Goal: Transaction & Acquisition: Subscribe to service/newsletter

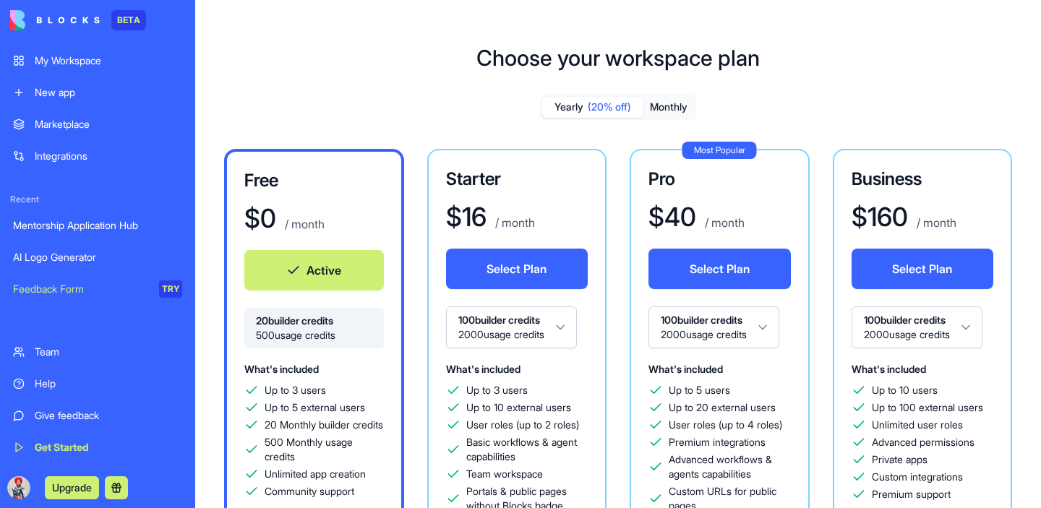
click at [660, 109] on button "Monthly" at bounding box center [668, 107] width 51 height 21
click at [582, 106] on button "Yearly (20% off)" at bounding box center [592, 107] width 101 height 21
click at [677, 109] on button "Monthly" at bounding box center [668, 107] width 51 height 21
click at [492, 330] on html "BETA My Workspace New app Marketplace Integrations Recent Mentorship Applicatio…" at bounding box center [520, 254] width 1041 height 508
click at [507, 337] on html "BETA My Workspace New app Marketplace Integrations Recent Mentorship Applicatio…" at bounding box center [520, 254] width 1041 height 508
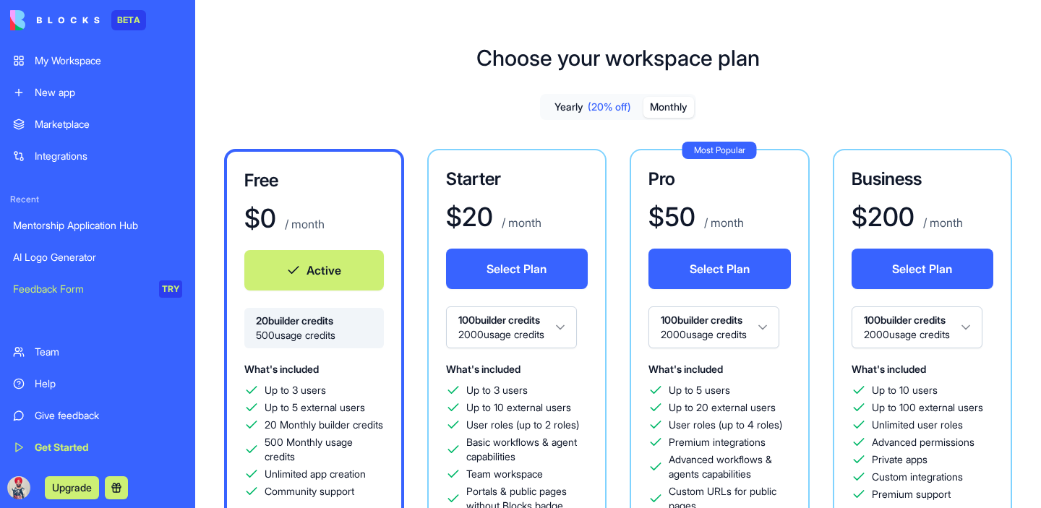
click at [364, 83] on div "Choose your workspace plan Yearly (20% off) Monthly Free $ 0 / month Active 20 …" at bounding box center [618, 414] width 846 height 784
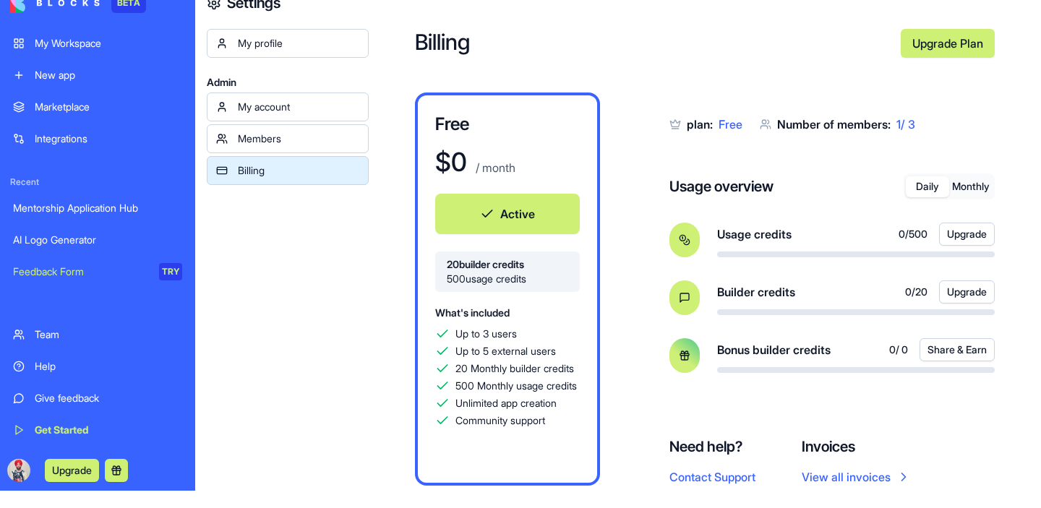
scroll to position [12, 0]
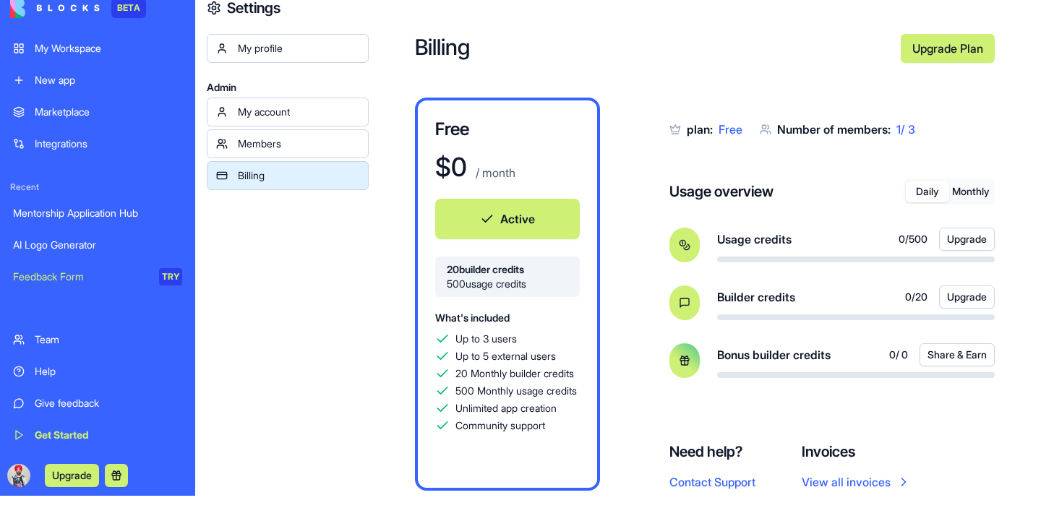
click at [967, 236] on button "Upgrade" at bounding box center [967, 239] width 56 height 23
click at [960, 43] on link "Upgrade Plan" at bounding box center [948, 48] width 94 height 29
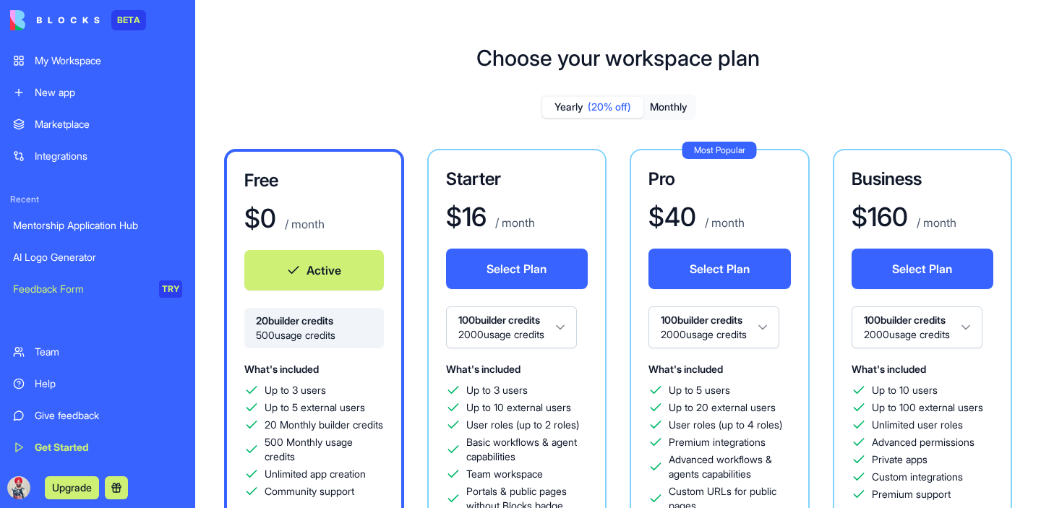
click at [521, 257] on button "Select Plan" at bounding box center [517, 269] width 142 height 40
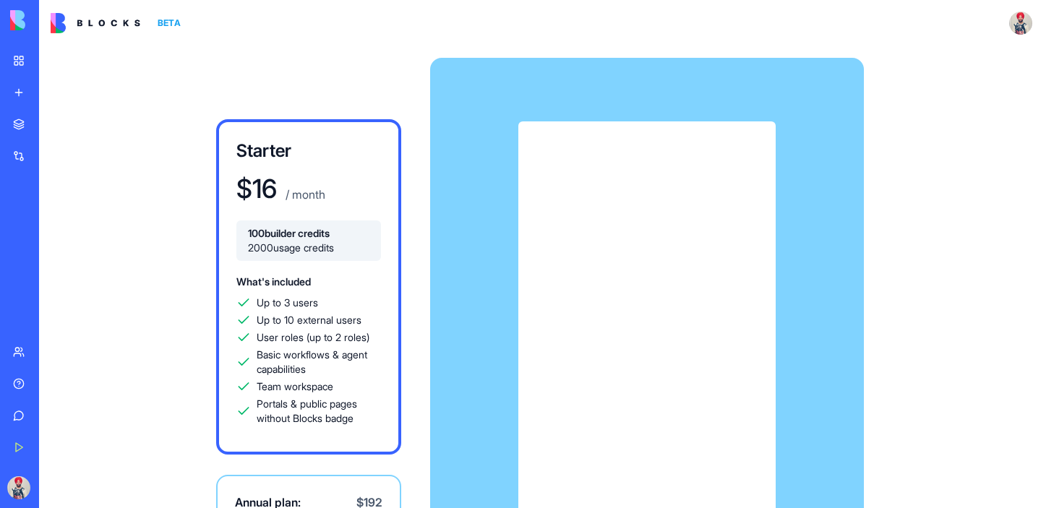
click at [655, 120] on div "Subscribe" at bounding box center [647, 357] width 434 height 598
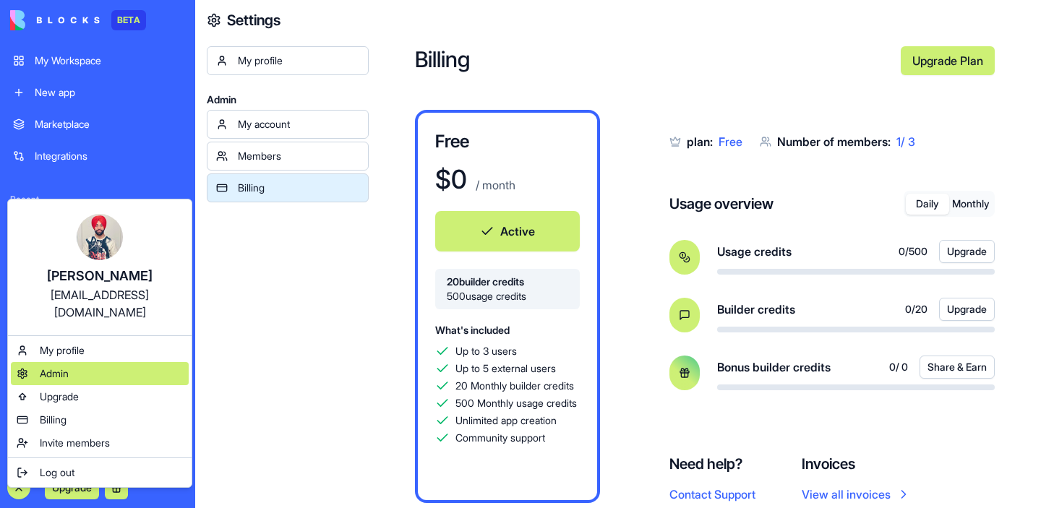
click at [71, 362] on div "Admin" at bounding box center [100, 373] width 178 height 23
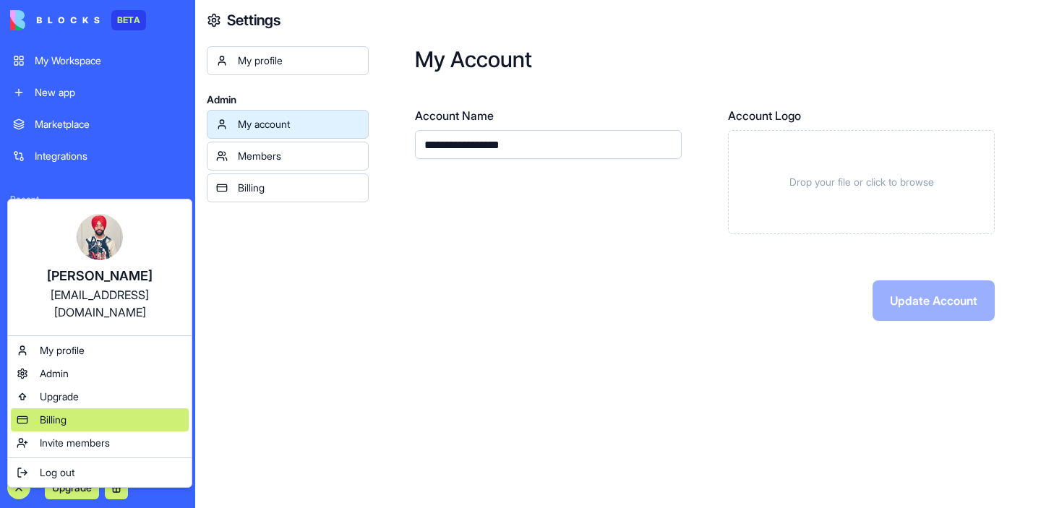
click at [64, 413] on span "Billing" at bounding box center [53, 420] width 27 height 14
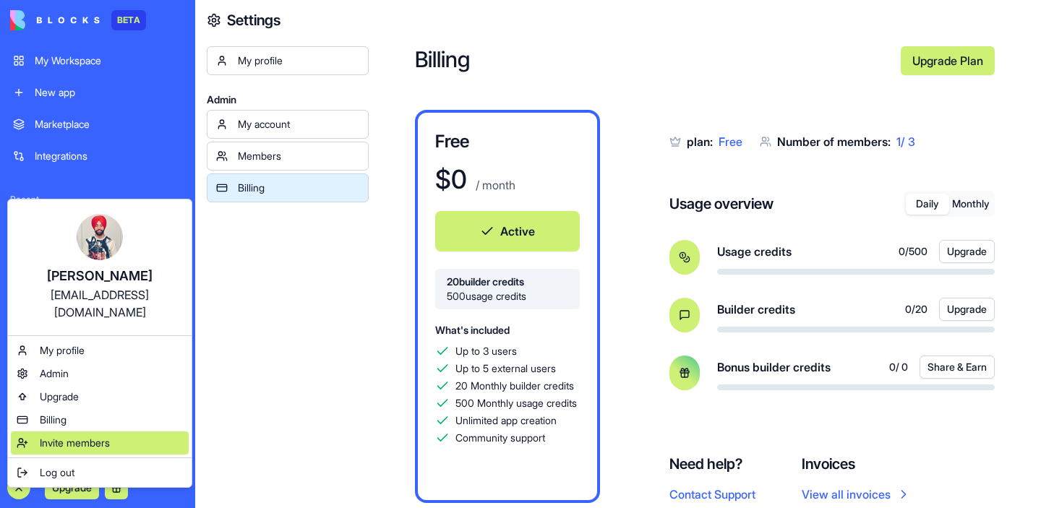
click at [46, 436] on span "Invite members" at bounding box center [75, 443] width 70 height 14
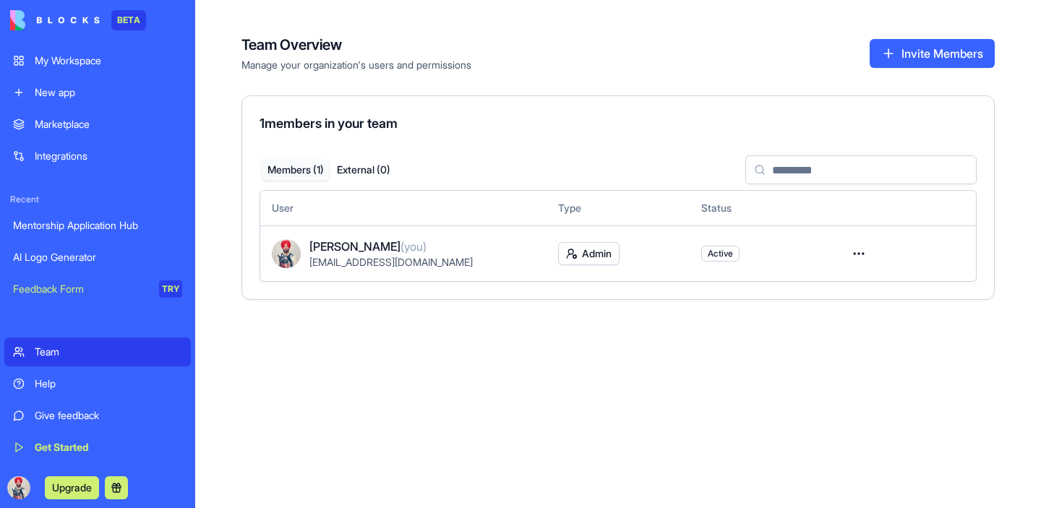
click at [899, 63] on button "Invite Members" at bounding box center [932, 53] width 125 height 29
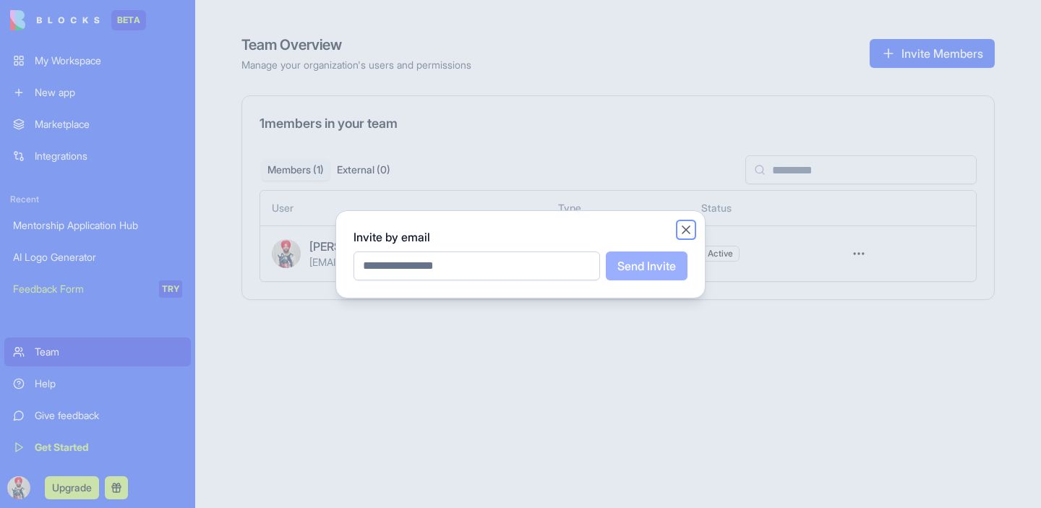
click at [689, 223] on button "Close" at bounding box center [686, 230] width 14 height 14
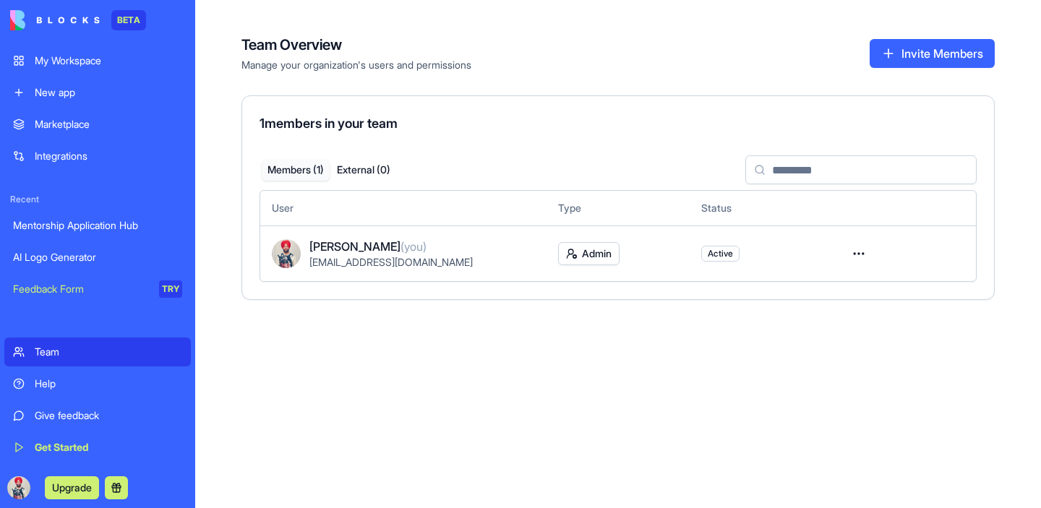
click at [559, 307] on div "Team Overview Manage your organization's users and permissions Invite Members 1…" at bounding box center [618, 254] width 846 height 508
click at [850, 252] on html "BETA My Workspace New app Marketplace Integrations Recent Mentorship Applicatio…" at bounding box center [520, 254] width 1041 height 508
click at [948, 334] on html "BETA My Workspace New app Marketplace Integrations Recent Mentorship Applicatio…" at bounding box center [520, 254] width 1041 height 508
click at [420, 296] on div "1 members in your team Members ( 1 ) External ( 0 ) User Type Status Davnish Si…" at bounding box center [617, 197] width 753 height 205
click at [372, 171] on button "External ( 0 )" at bounding box center [364, 170] width 68 height 21
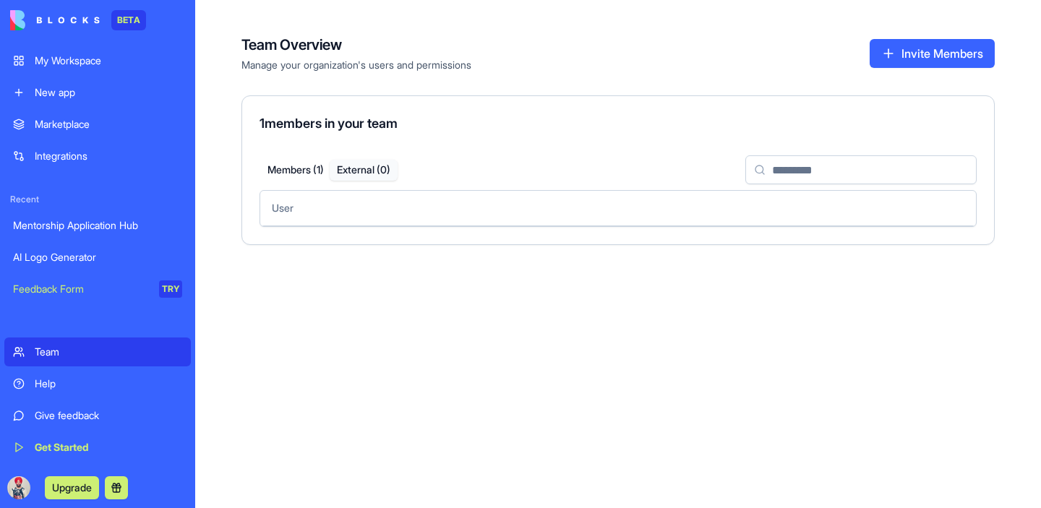
click at [293, 174] on button "Members ( 1 )" at bounding box center [296, 170] width 68 height 21
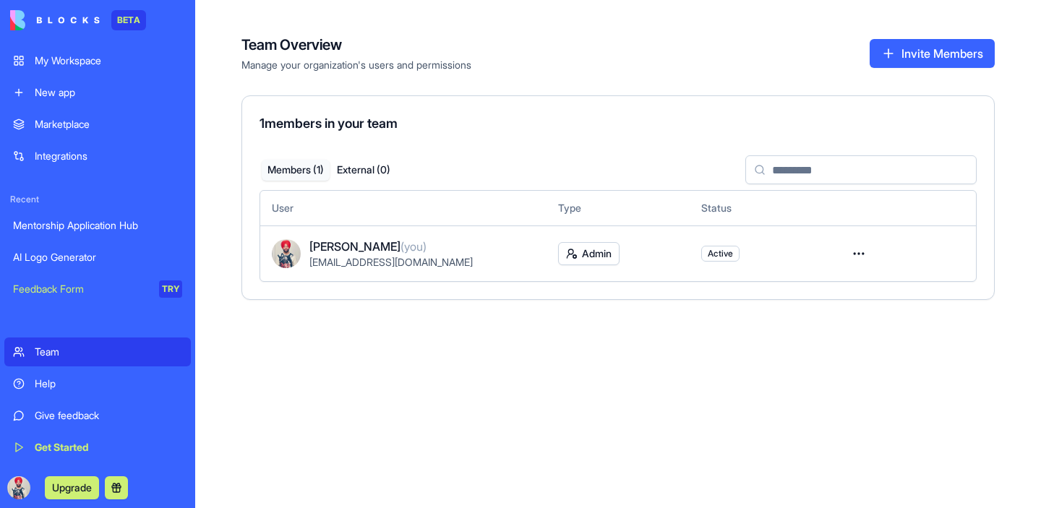
click at [389, 378] on div "Team Overview Manage your organization's users and permissions Invite Members 1…" at bounding box center [618, 254] width 846 height 508
click at [35, 440] on link "Get Started" at bounding box center [97, 447] width 187 height 29
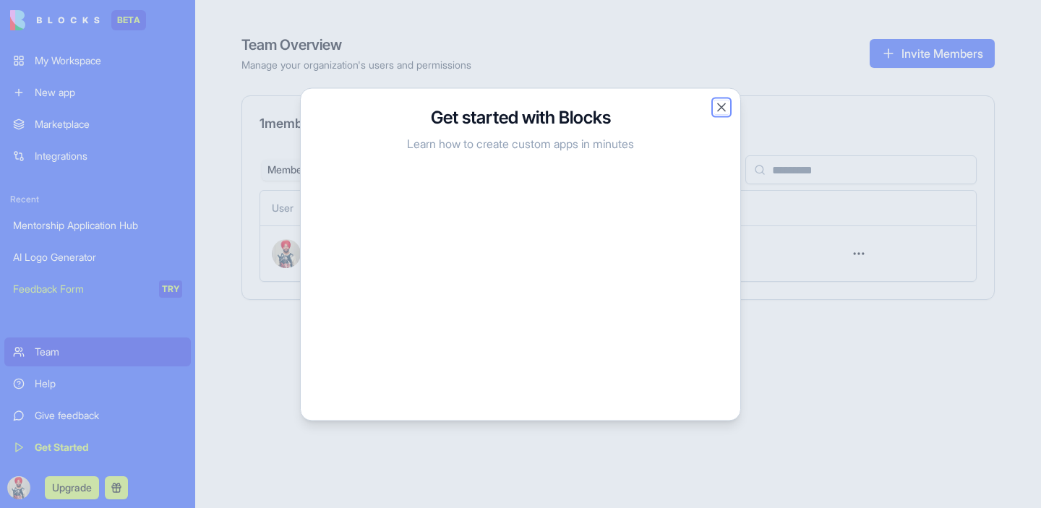
click at [724, 100] on button "Close" at bounding box center [721, 107] width 14 height 14
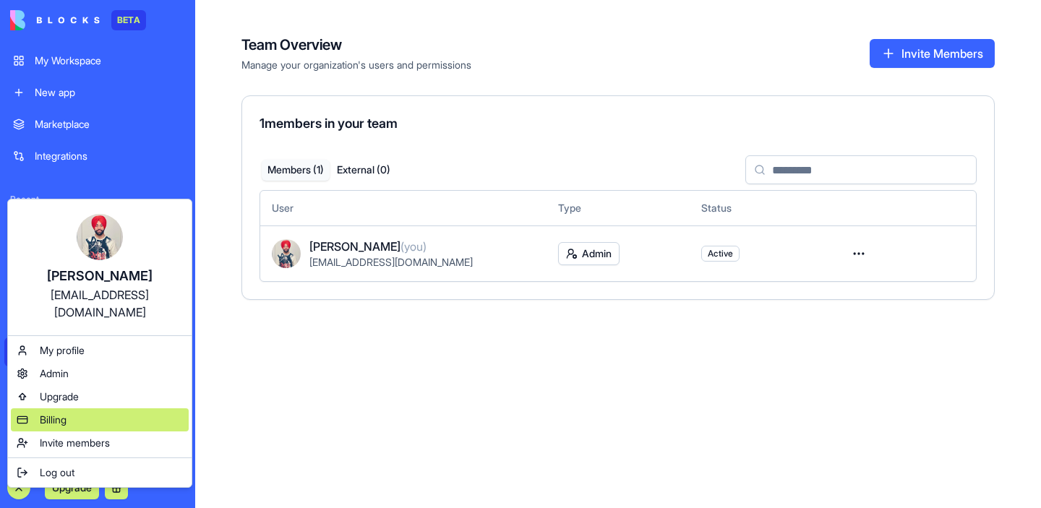
click at [55, 412] on div "Billing" at bounding box center [100, 419] width 178 height 23
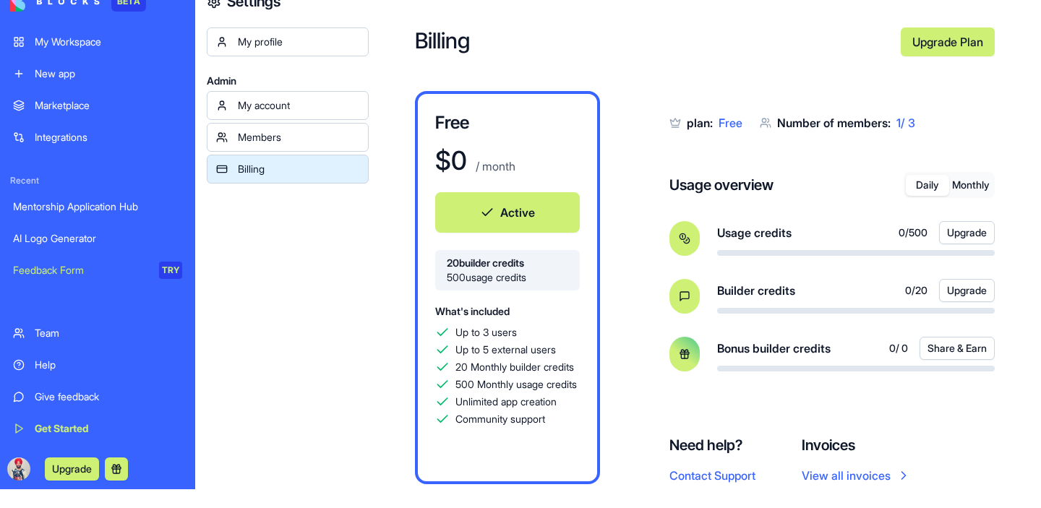
scroll to position [14, 0]
